Goal: Transaction & Acquisition: Purchase product/service

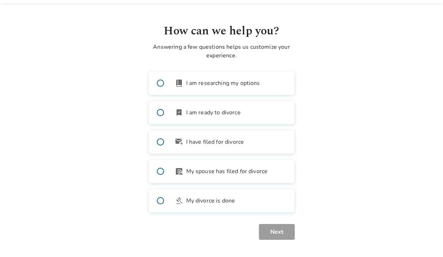
scroll to position [20, 0]
click at [245, 112] on label "bookmark_check I am ready to divorce" at bounding box center [222, 113] width 146 height 24
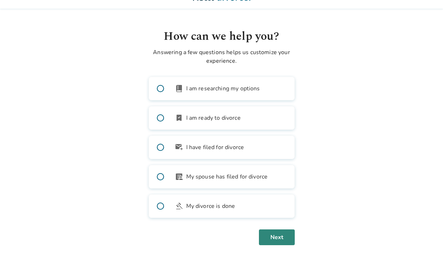
click at [279, 239] on button "Next" at bounding box center [277, 237] width 36 height 16
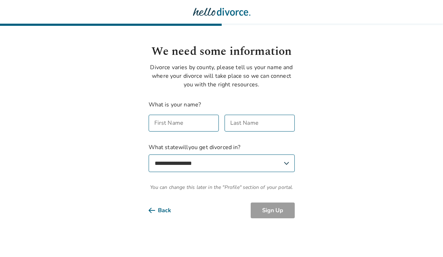
scroll to position [0, 0]
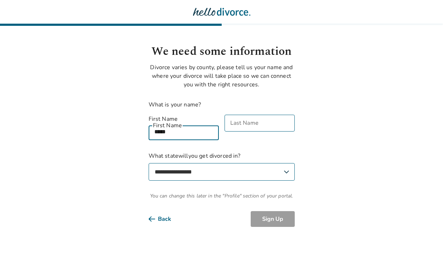
type input "*****"
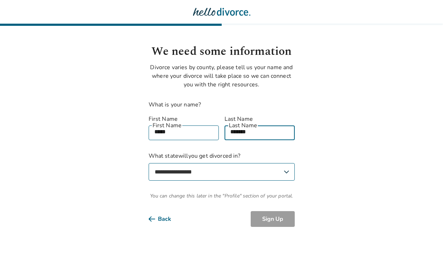
type input "*******"
select select "**"
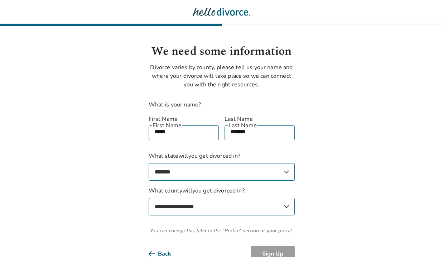
select select "**********"
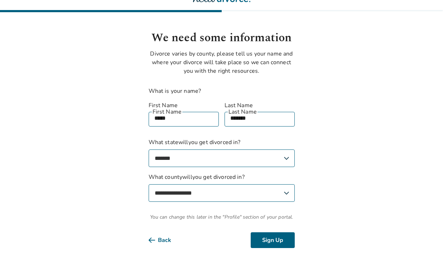
scroll to position [13, 0]
click at [165, 232] on button "Back" at bounding box center [166, 240] width 34 height 16
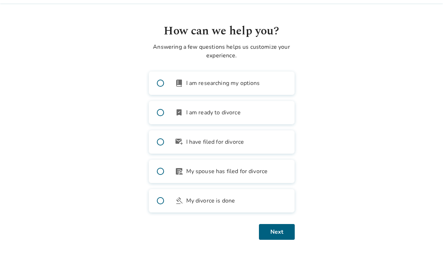
scroll to position [20, 0]
click at [287, 234] on button "Next" at bounding box center [277, 232] width 36 height 16
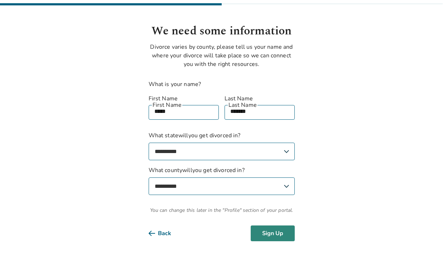
scroll to position [13, 0]
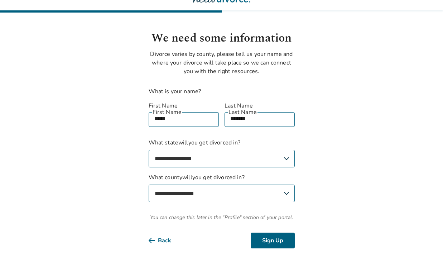
select select "**********"
click at [278, 235] on button "Sign Up" at bounding box center [273, 240] width 44 height 16
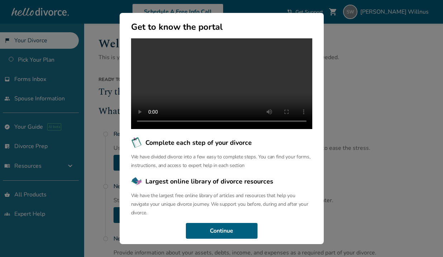
scroll to position [45, 0]
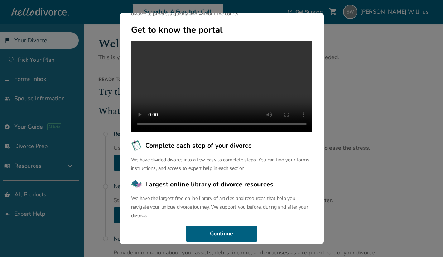
click at [222, 95] on video at bounding box center [221, 86] width 181 height 91
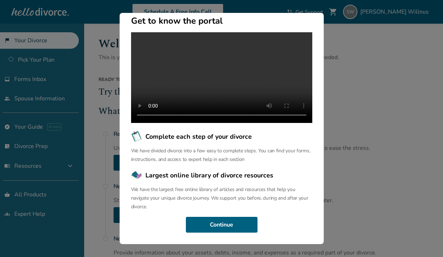
scroll to position [66, 0]
click at [230, 226] on button "Continue" at bounding box center [222, 225] width 72 height 16
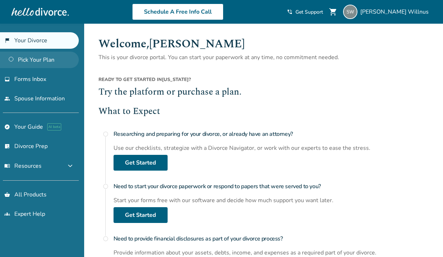
click at [50, 63] on link "Pick Your Plan" at bounding box center [39, 60] width 79 height 16
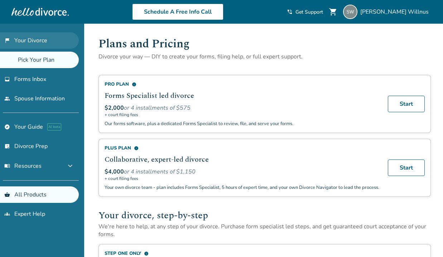
click at [42, 39] on link "flag_2 Your Divorce" at bounding box center [39, 40] width 79 height 16
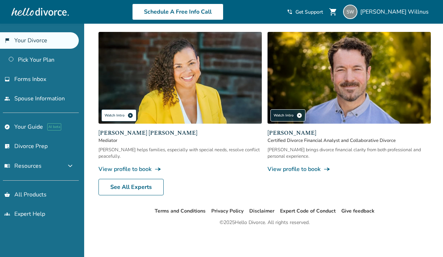
scroll to position [438, 0]
click at [131, 116] on span "play_circle" at bounding box center [131, 115] width 6 height 6
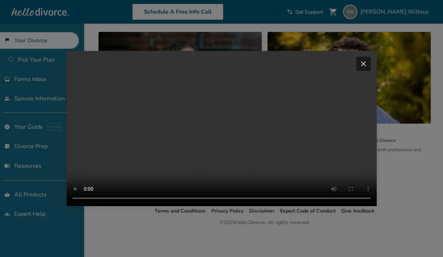
click at [364, 59] on span "close" at bounding box center [363, 63] width 9 height 9
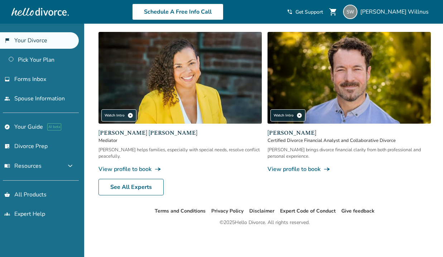
click at [139, 102] on img at bounding box center [180, 78] width 163 height 92
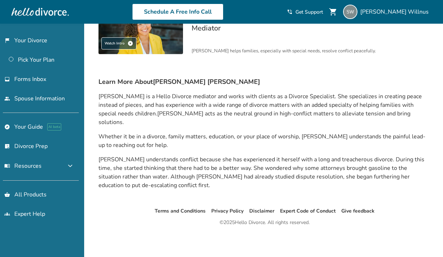
scroll to position [24, 0]
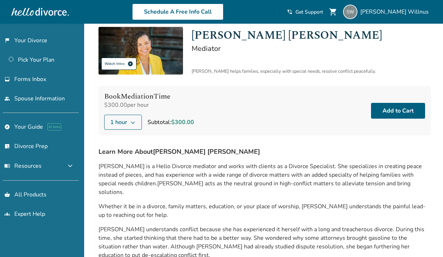
click at [132, 65] on span "play_circle" at bounding box center [131, 64] width 6 height 6
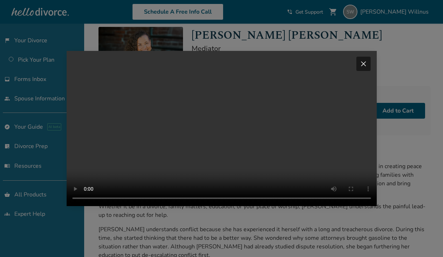
click at [363, 59] on span "close" at bounding box center [363, 63] width 9 height 9
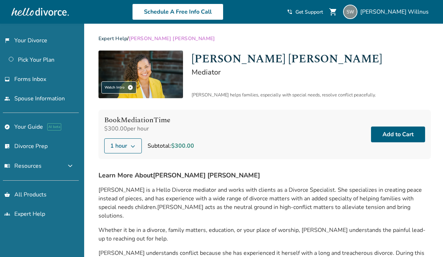
scroll to position [0, 0]
click at [39, 38] on link "flag_2 Your Divorce" at bounding box center [39, 40] width 79 height 16
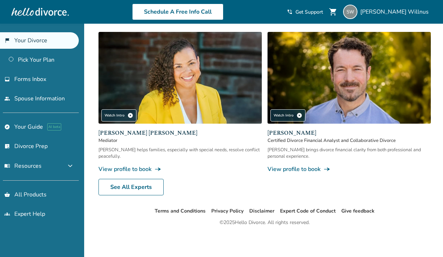
scroll to position [438, 0]
click at [299, 117] on span "play_circle" at bounding box center [300, 115] width 6 height 6
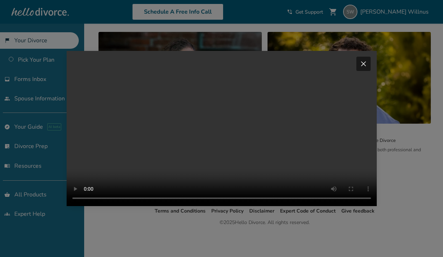
click at [363, 59] on span "close" at bounding box center [363, 63] width 9 height 9
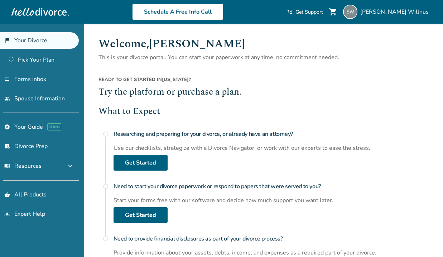
scroll to position [0, 0]
click at [151, 162] on link "Get Started" at bounding box center [141, 163] width 54 height 16
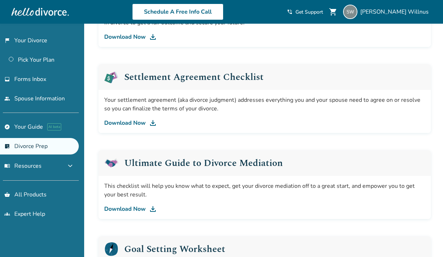
scroll to position [326, 0]
click at [151, 125] on img at bounding box center [153, 123] width 9 height 9
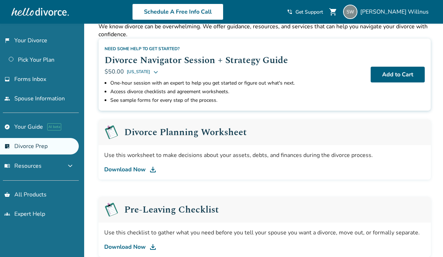
scroll to position [16, 0]
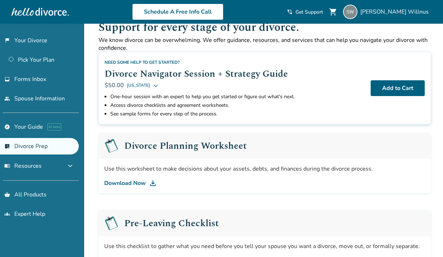
click at [150, 186] on img at bounding box center [153, 183] width 9 height 9
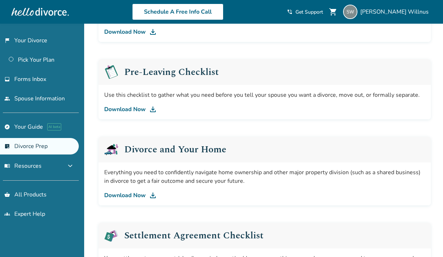
scroll to position [169, 0]
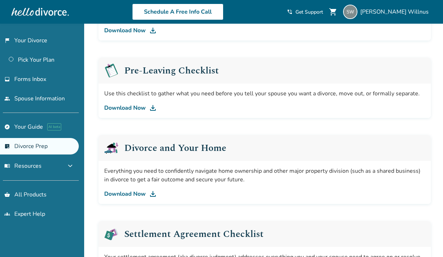
click at [147, 109] on link "Download Now" at bounding box center [264, 108] width 321 height 9
click at [152, 196] on img at bounding box center [153, 193] width 9 height 9
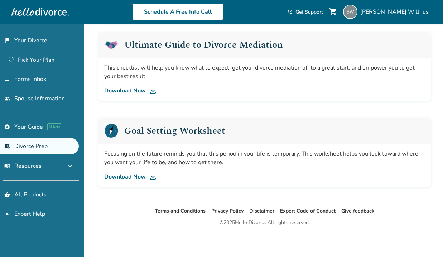
scroll to position [444, 0]
click at [35, 76] on span "Forms Inbox" at bounding box center [30, 79] width 32 height 8
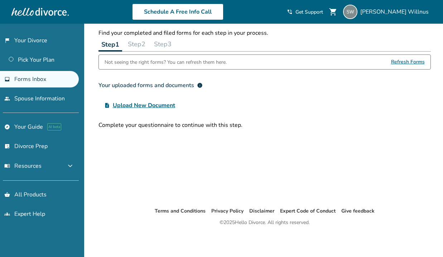
scroll to position [24, 0]
click at [37, 55] on link "Pick Your Plan" at bounding box center [39, 60] width 79 height 16
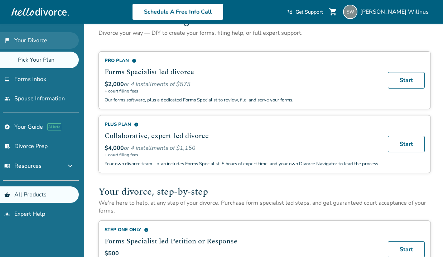
click at [37, 40] on link "flag_2 Your Divorce" at bounding box center [39, 40] width 79 height 16
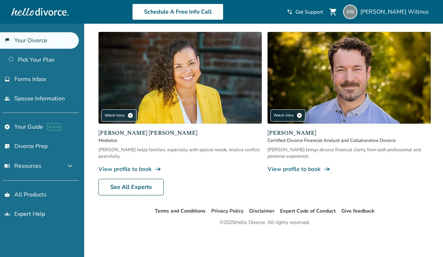
scroll to position [438, 0]
click at [140, 191] on link "See All Experts" at bounding box center [131, 187] width 65 height 16
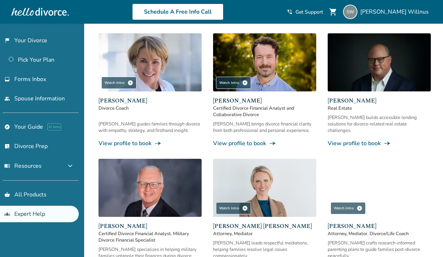
scroll to position [230, 0]
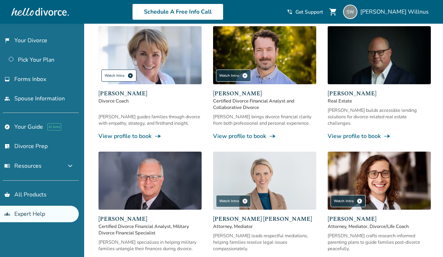
click at [130, 73] on span "play_circle" at bounding box center [131, 76] width 6 height 6
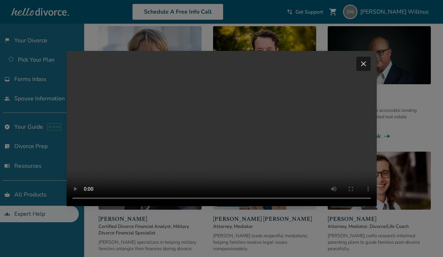
click at [366, 59] on span "close" at bounding box center [363, 63] width 9 height 9
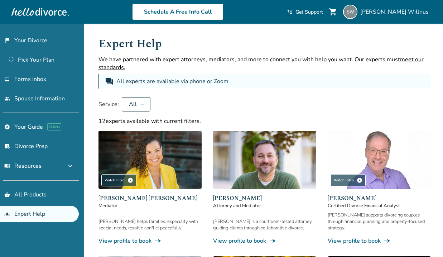
scroll to position [0, 0]
click at [53, 103] on link "people Spouse Information" at bounding box center [39, 98] width 79 height 16
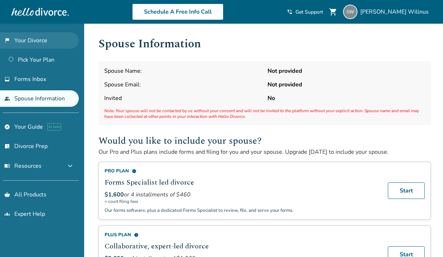
click at [38, 44] on link "flag_2 Your Divorce" at bounding box center [39, 40] width 79 height 16
